Goal: Task Accomplishment & Management: Manage account settings

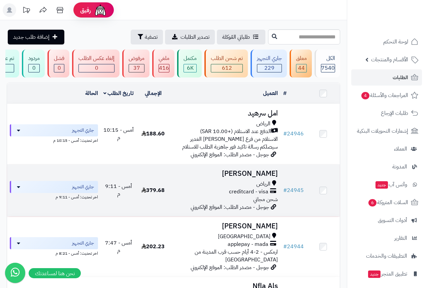
click at [249, 177] on h3 "[PERSON_NAME]" at bounding box center [224, 174] width 105 height 8
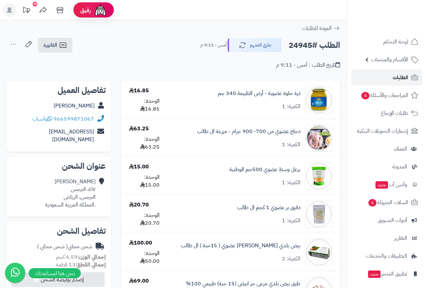
click at [393, 78] on span "الطلبات" at bounding box center [399, 77] width 15 height 9
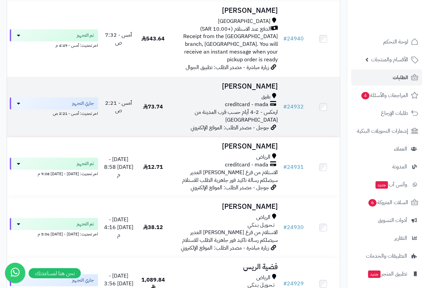
scroll to position [448, 0]
